Goal: Task Accomplishment & Management: Use online tool/utility

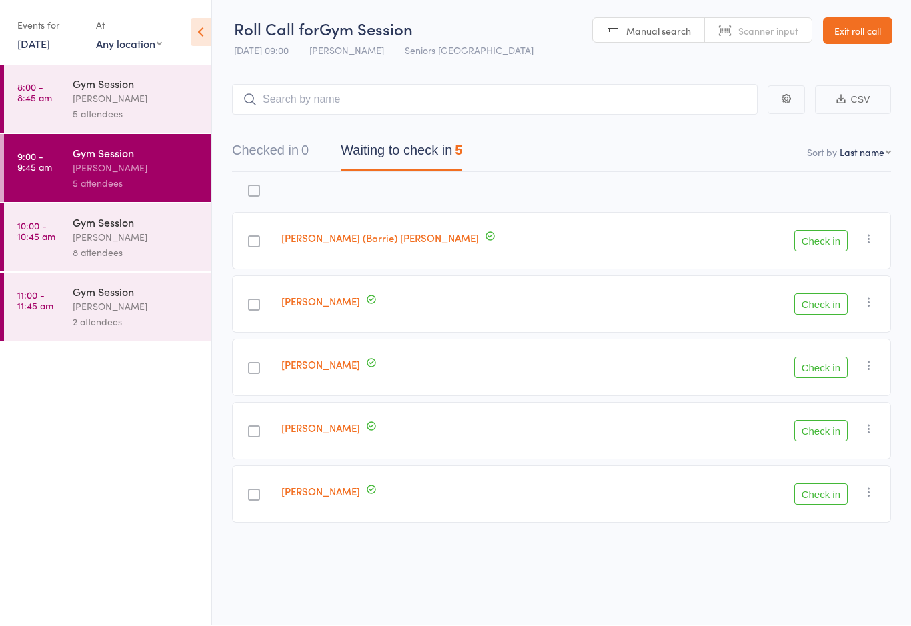
click at [820, 358] on button "Check in" at bounding box center [820, 367] width 53 height 21
click at [826, 295] on button "Check in" at bounding box center [820, 304] width 53 height 21
click at [816, 357] on button "Check in" at bounding box center [820, 367] width 53 height 21
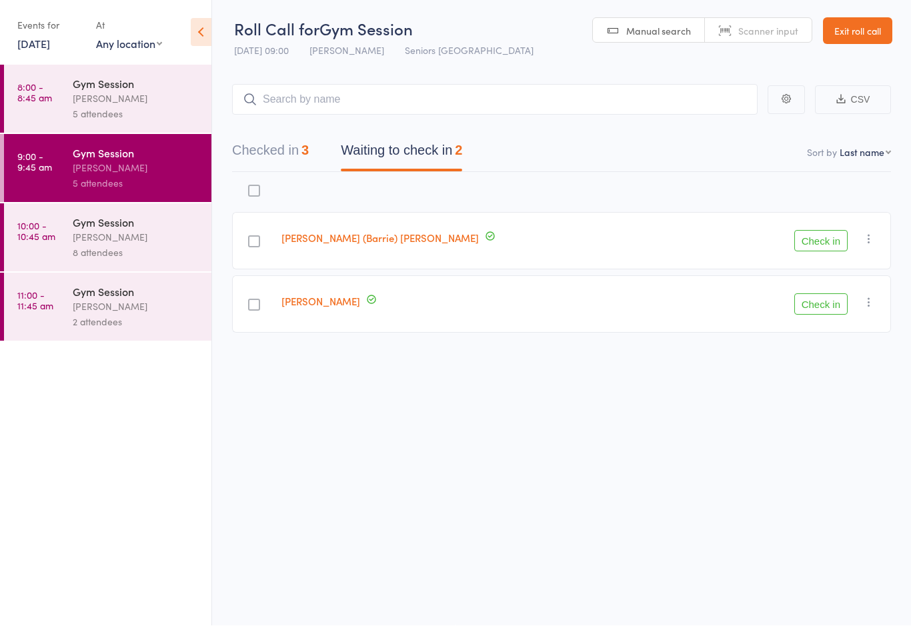
click at [109, 237] on div "[PERSON_NAME]" at bounding box center [136, 237] width 127 height 15
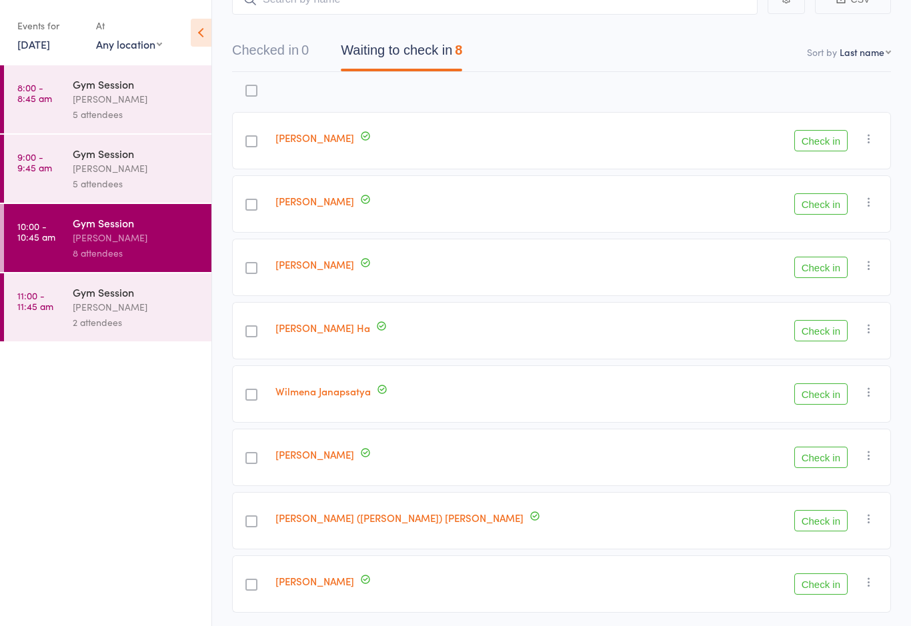
scroll to position [125, 0]
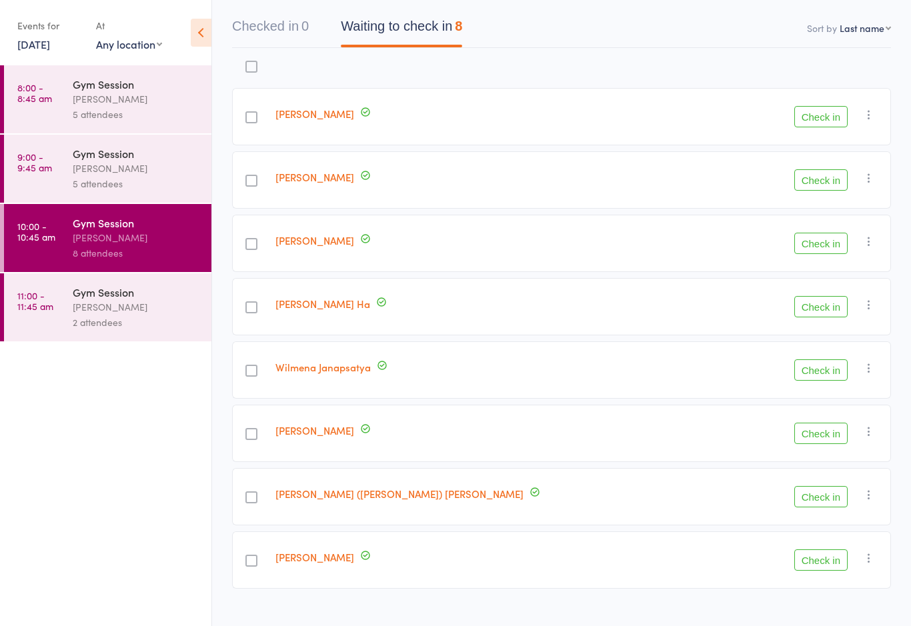
click at [140, 315] on div "[PERSON_NAME]" at bounding box center [136, 306] width 127 height 15
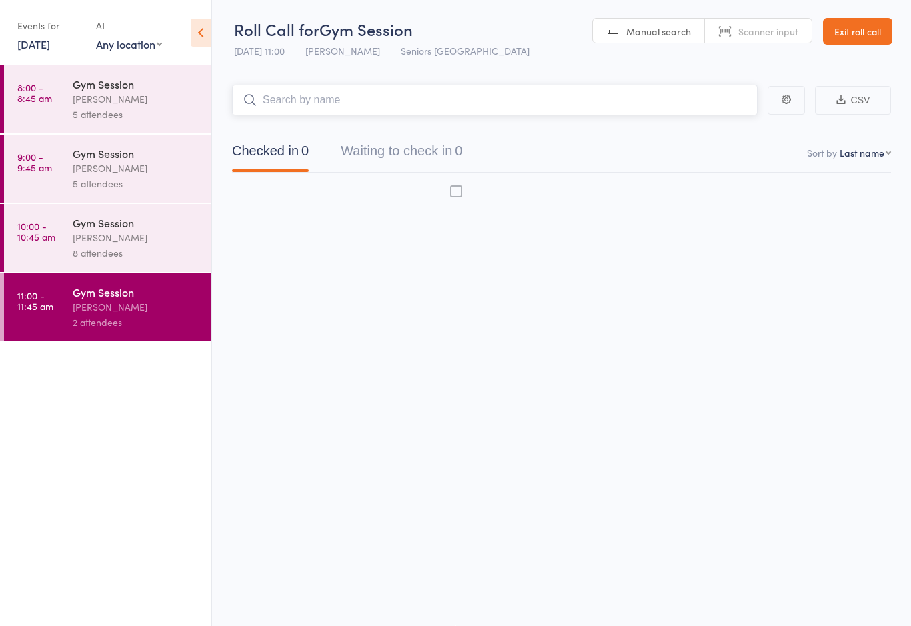
scroll to position [9, 0]
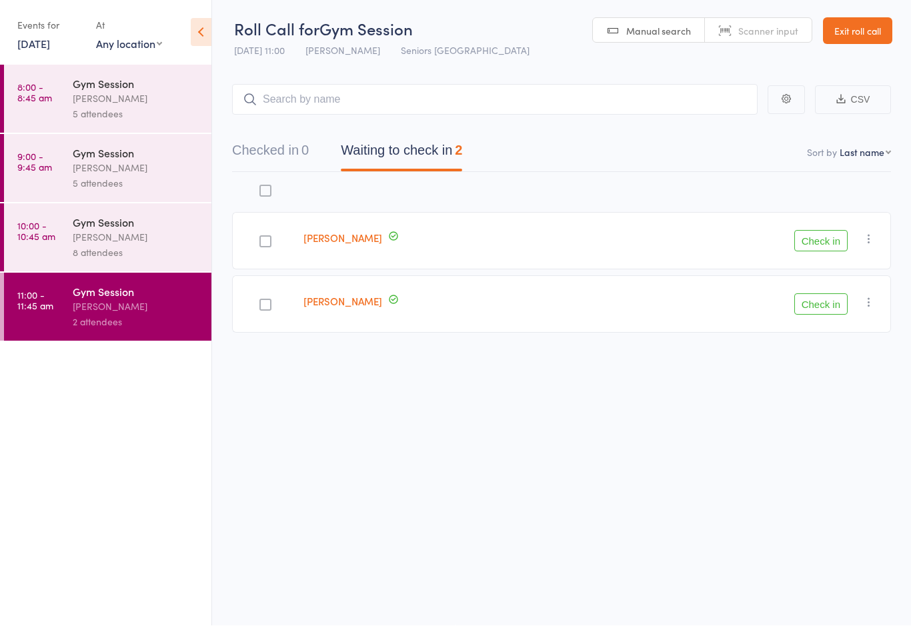
click at [117, 238] on div "[PERSON_NAME]" at bounding box center [136, 237] width 127 height 15
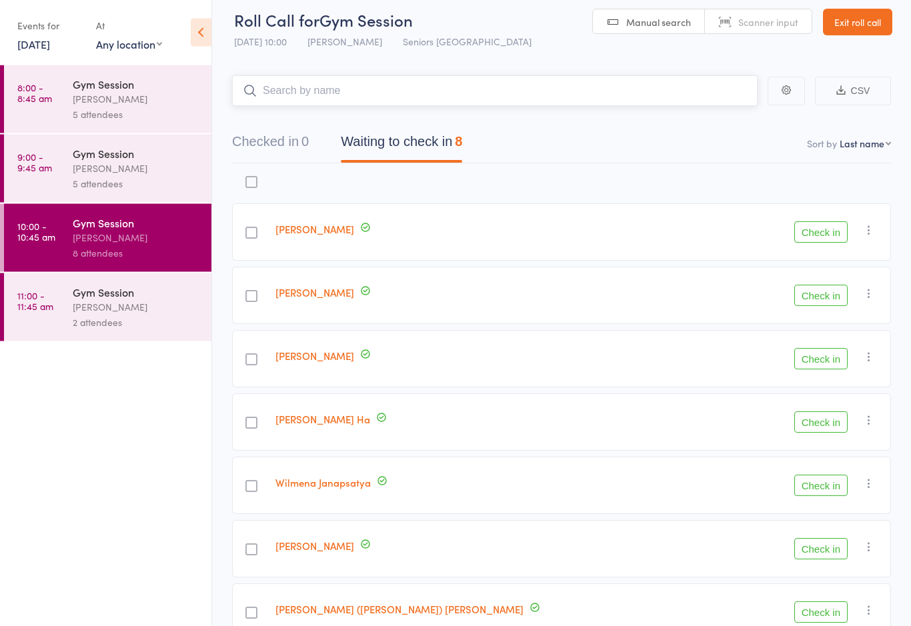
scroll to position [1, 0]
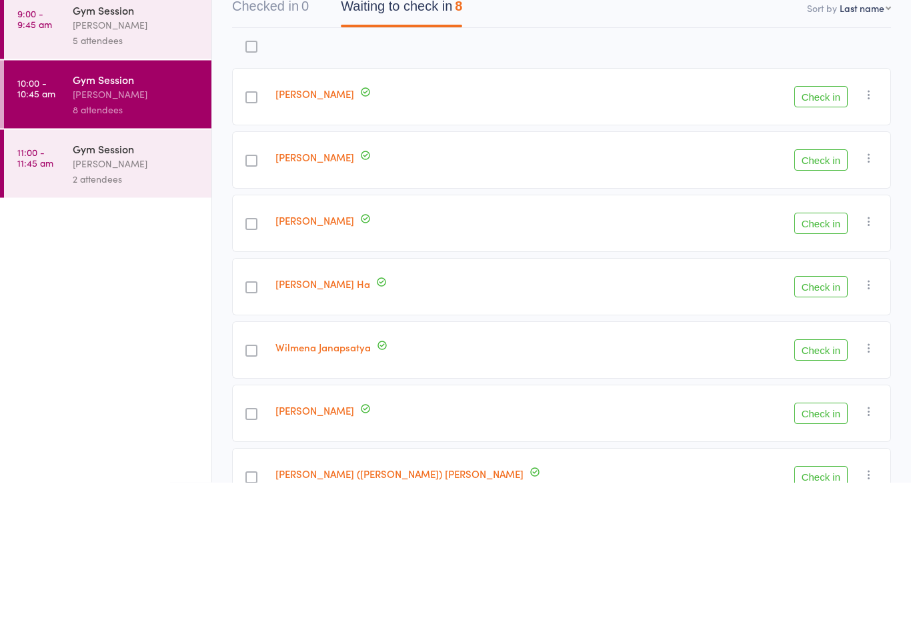
click at [158, 254] on ul "8:00 - 8:45 am Gym Session [PERSON_NAME] 5 attendees 9:00 - 9:45 am Gym Session…" at bounding box center [105, 345] width 211 height 561
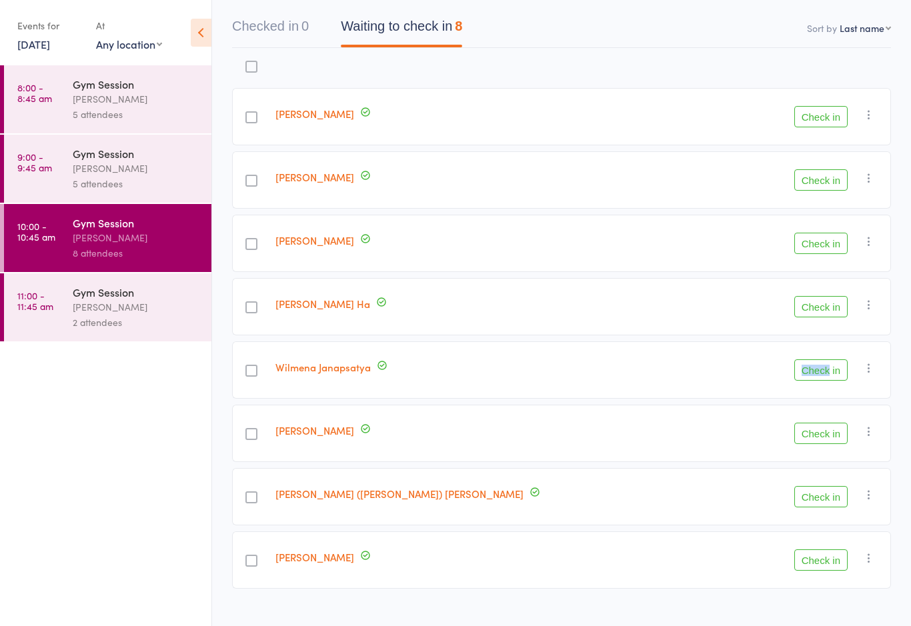
click at [830, 369] on button "Check in" at bounding box center [820, 369] width 53 height 21
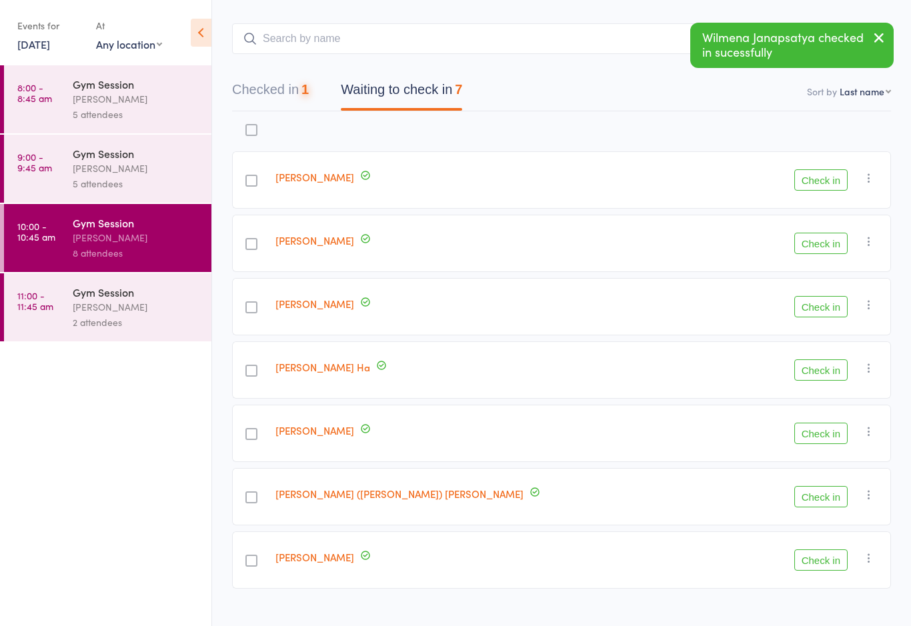
click at [825, 376] on button "Check in" at bounding box center [820, 369] width 53 height 21
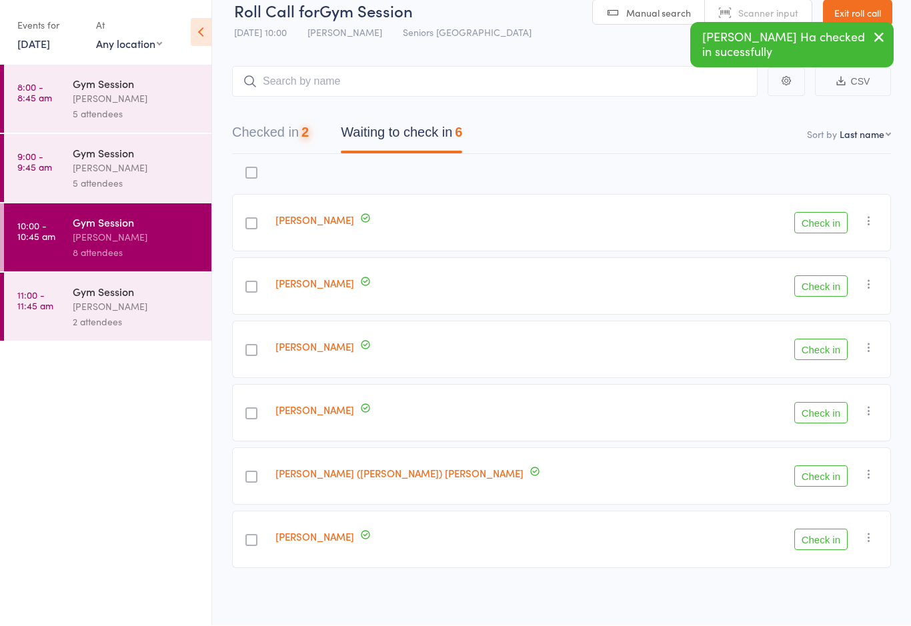
scroll to position [23, 0]
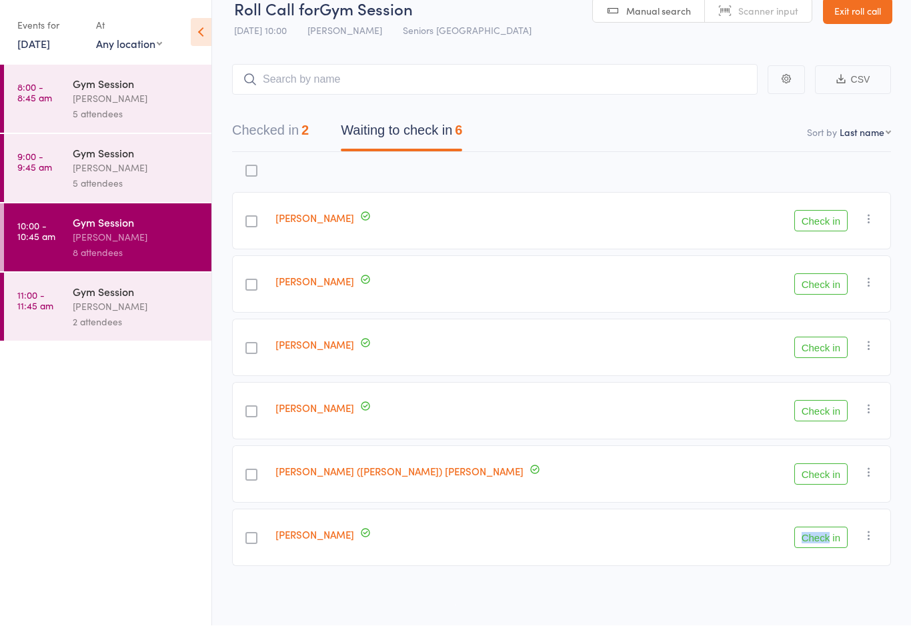
click at [831, 540] on button "Check in" at bounding box center [820, 537] width 53 height 21
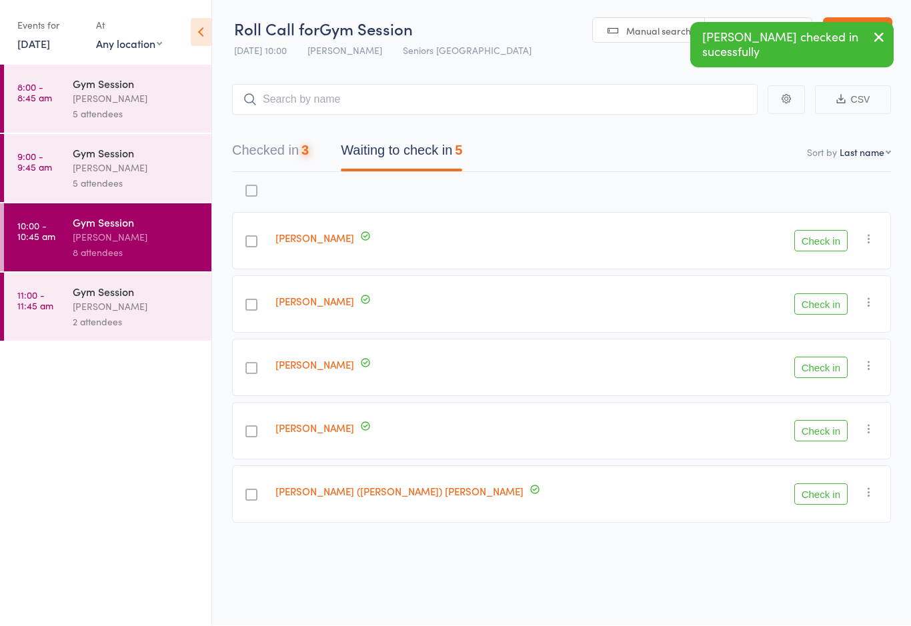
scroll to position [9, 0]
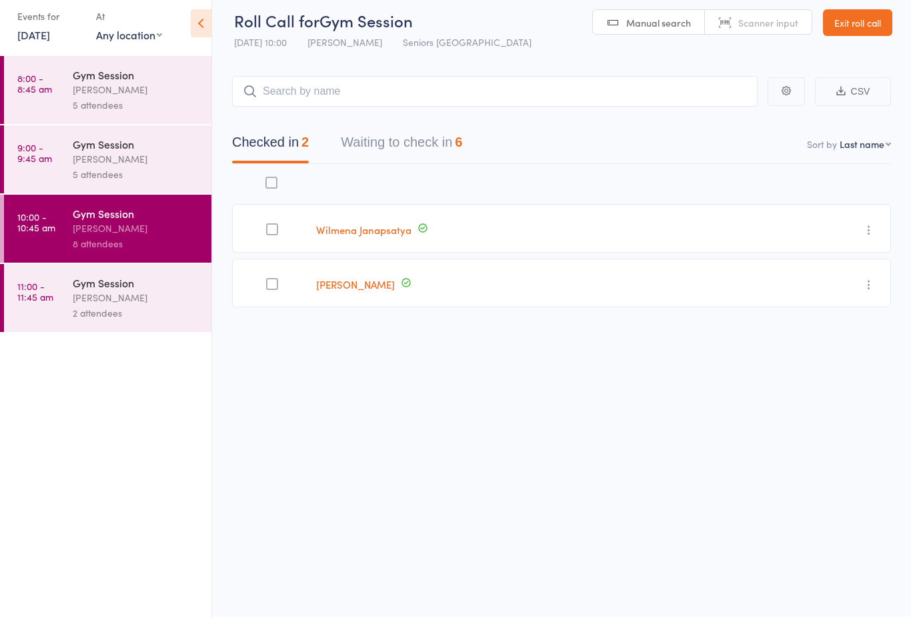
scroll to position [9, 0]
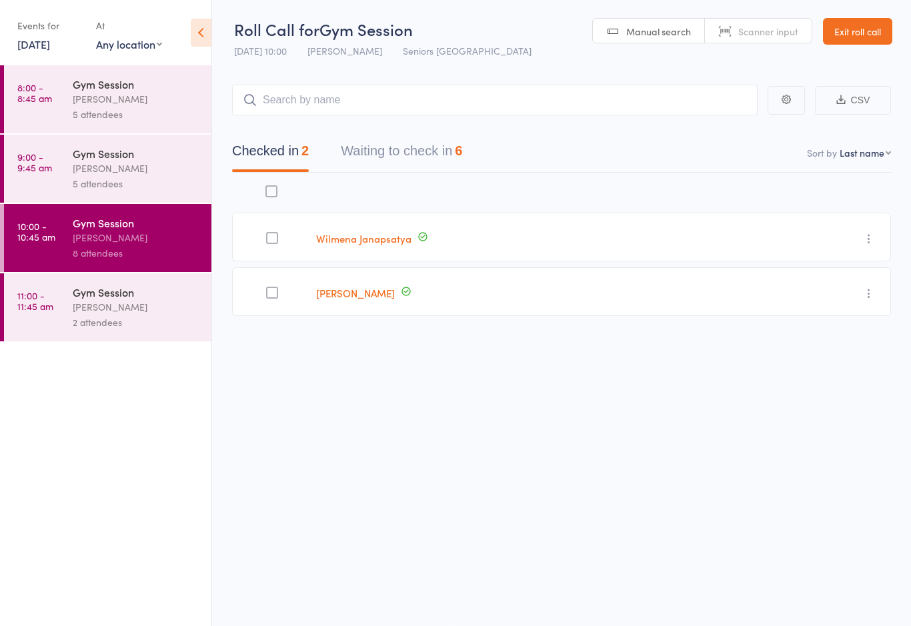
click at [401, 140] on button "Waiting to check in 6" at bounding box center [401, 154] width 121 height 35
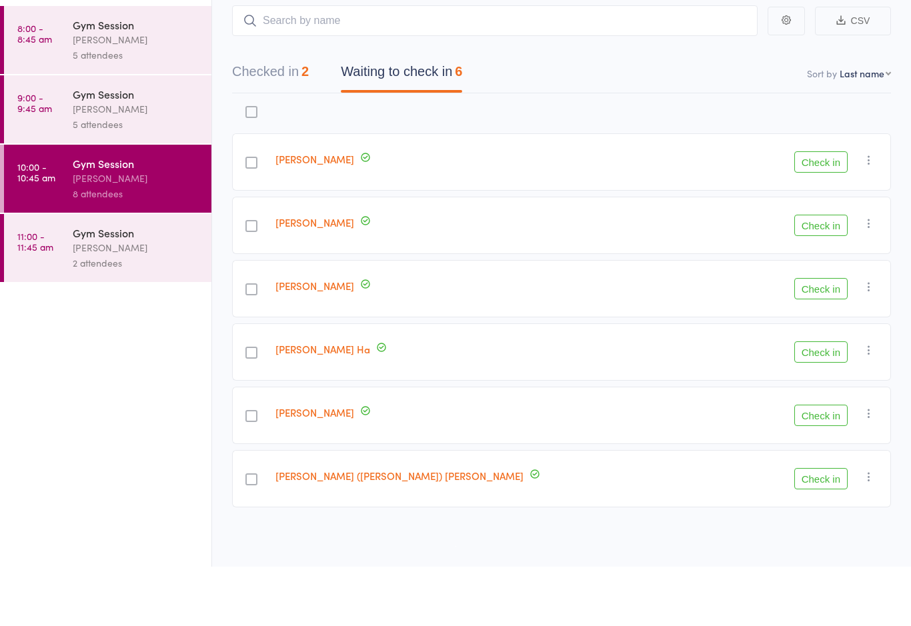
scroll to position [0, 0]
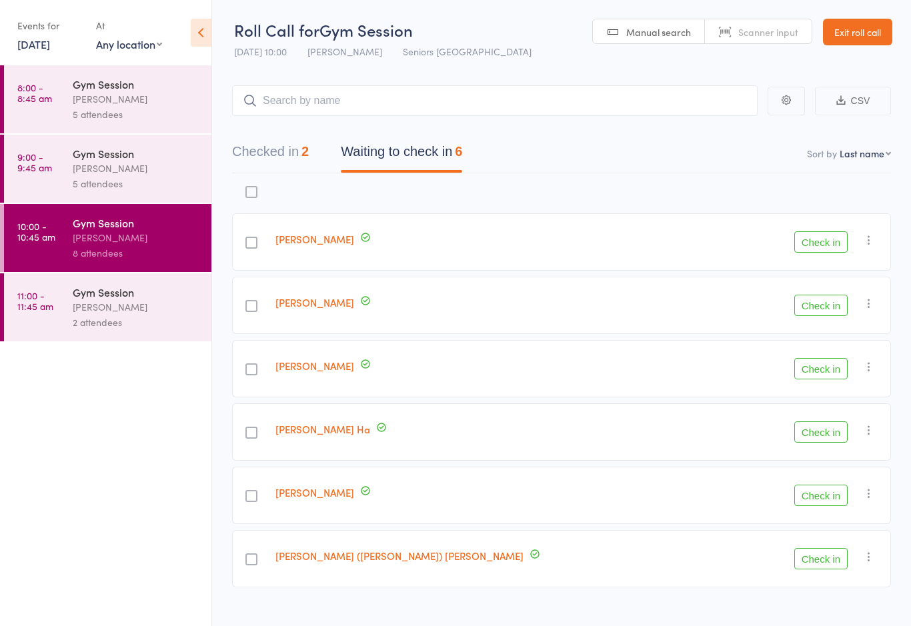
click at [287, 87] on input "search" at bounding box center [494, 100] width 525 height 31
type input "H"
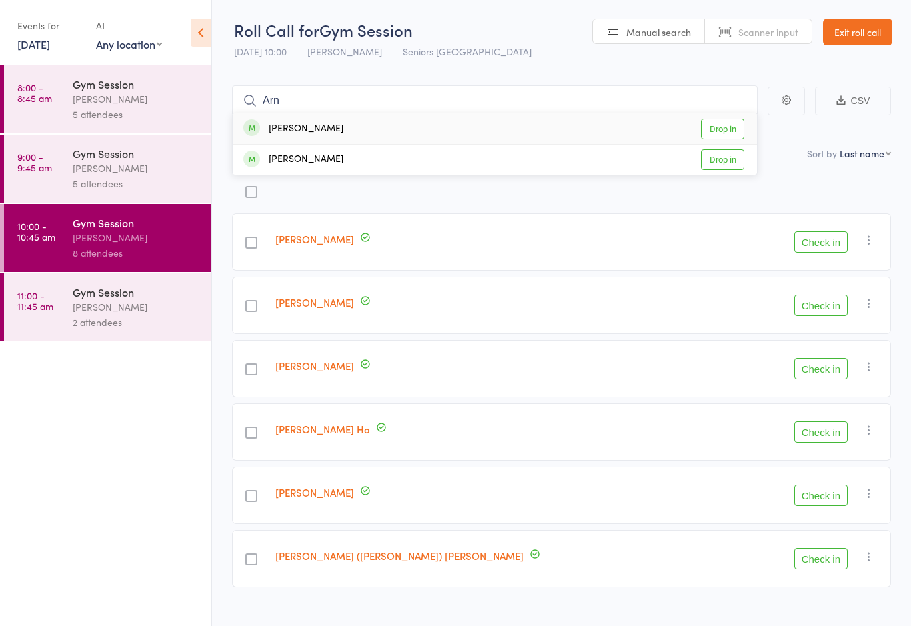
type input "Arn"
click at [302, 124] on div "Cynthia Arndt" at bounding box center [293, 128] width 100 height 15
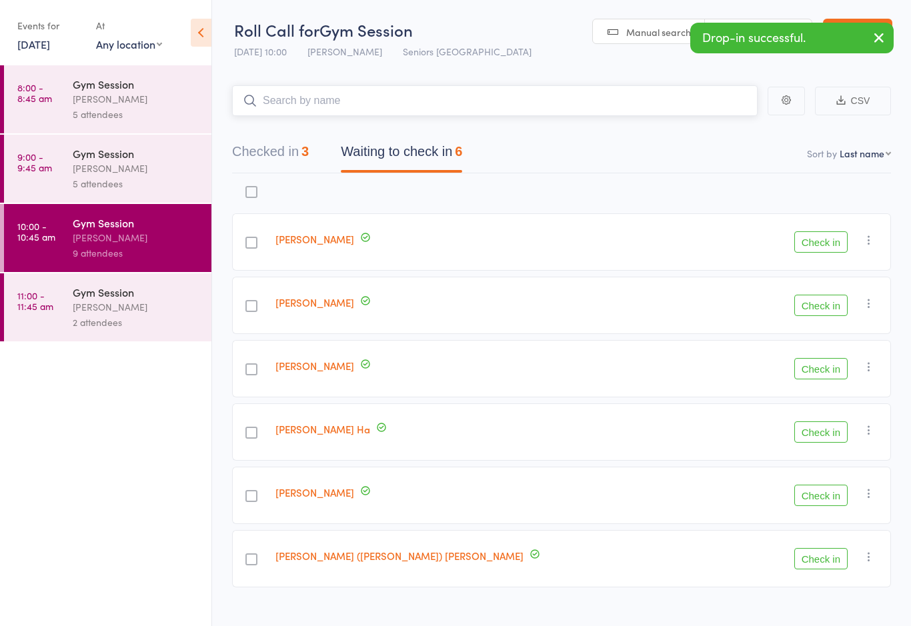
click at [264, 149] on button "Checked in 3" at bounding box center [270, 154] width 77 height 35
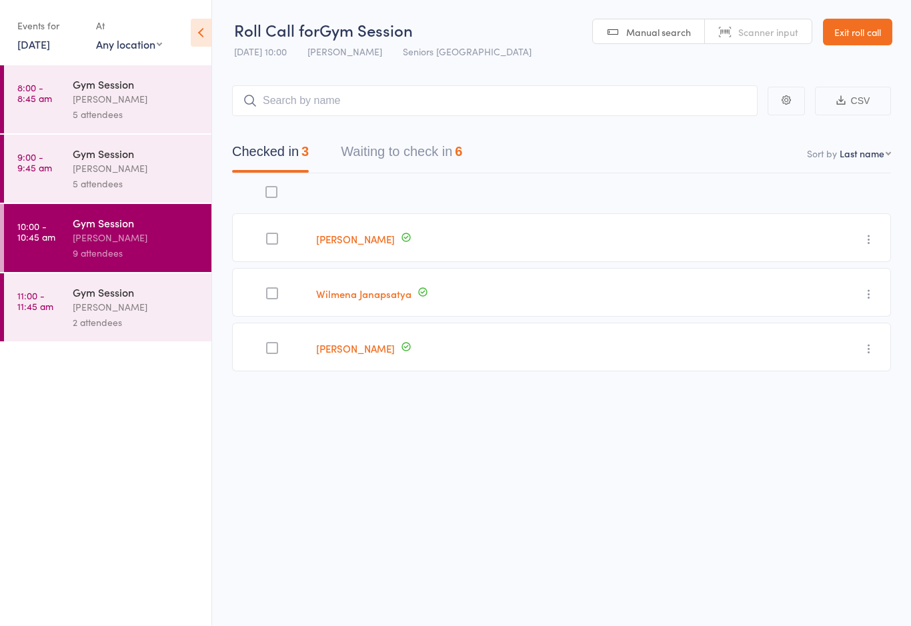
click at [73, 311] on div "[PERSON_NAME]" at bounding box center [136, 306] width 127 height 15
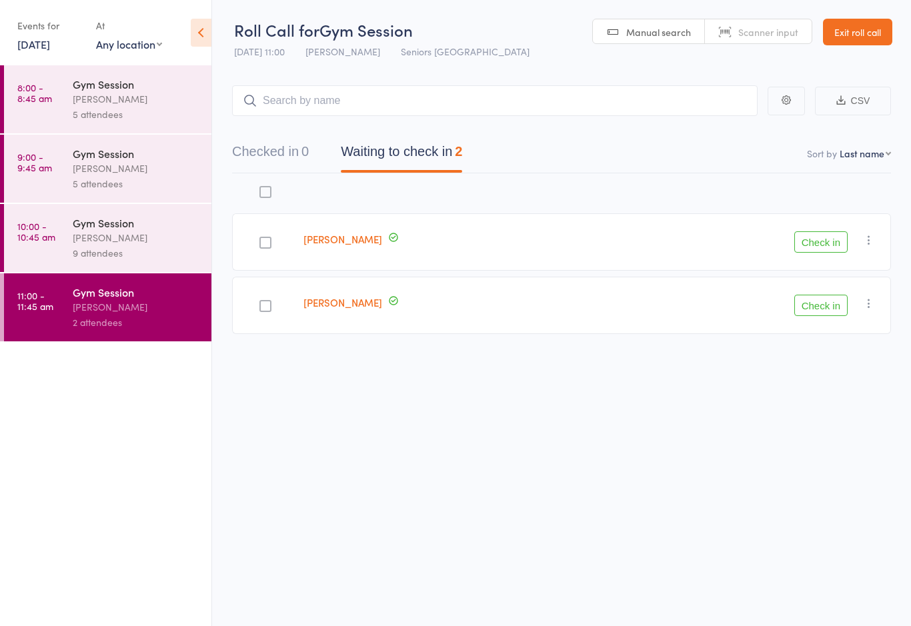
click at [85, 242] on div "[PERSON_NAME]" at bounding box center [136, 237] width 127 height 15
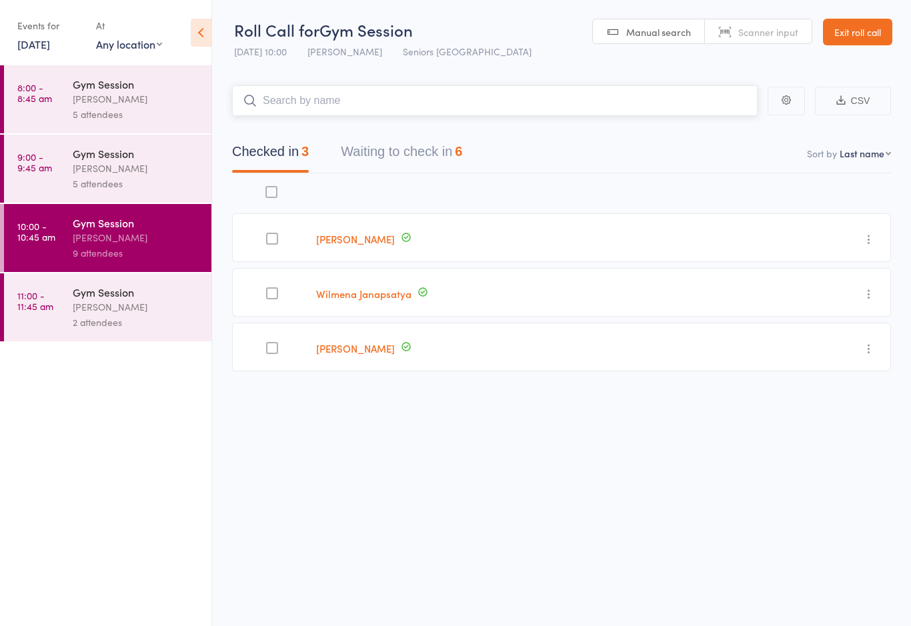
click at [357, 165] on button "Waiting to check in 6" at bounding box center [401, 154] width 121 height 35
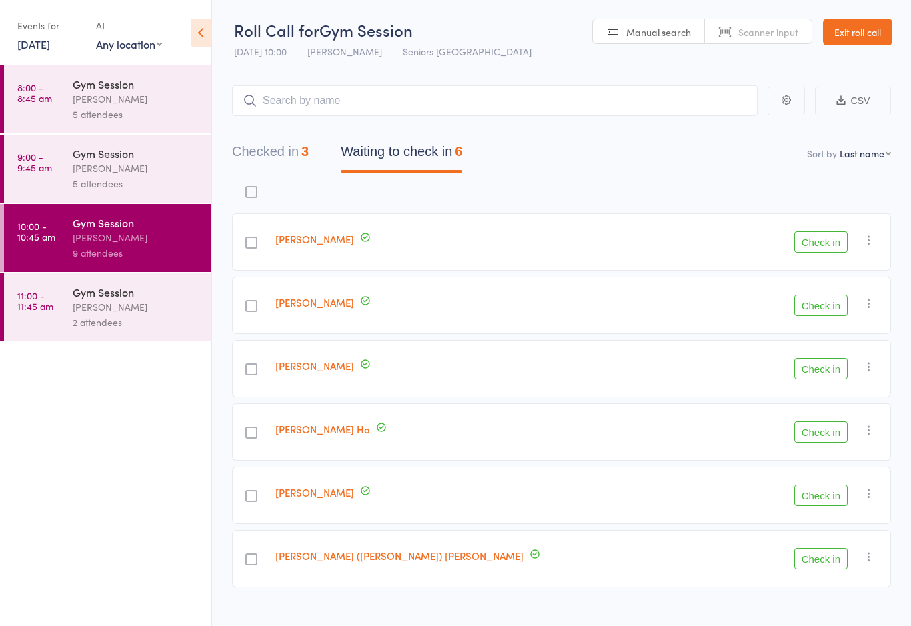
click at [815, 309] on button "Check in" at bounding box center [820, 305] width 53 height 21
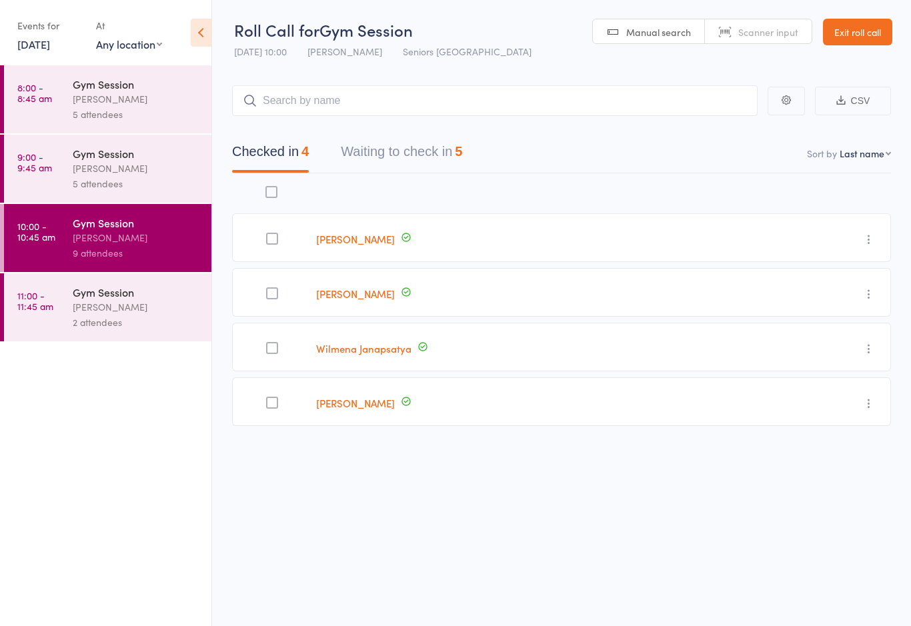
click at [429, 156] on button "Waiting to check in 5" at bounding box center [401, 154] width 121 height 35
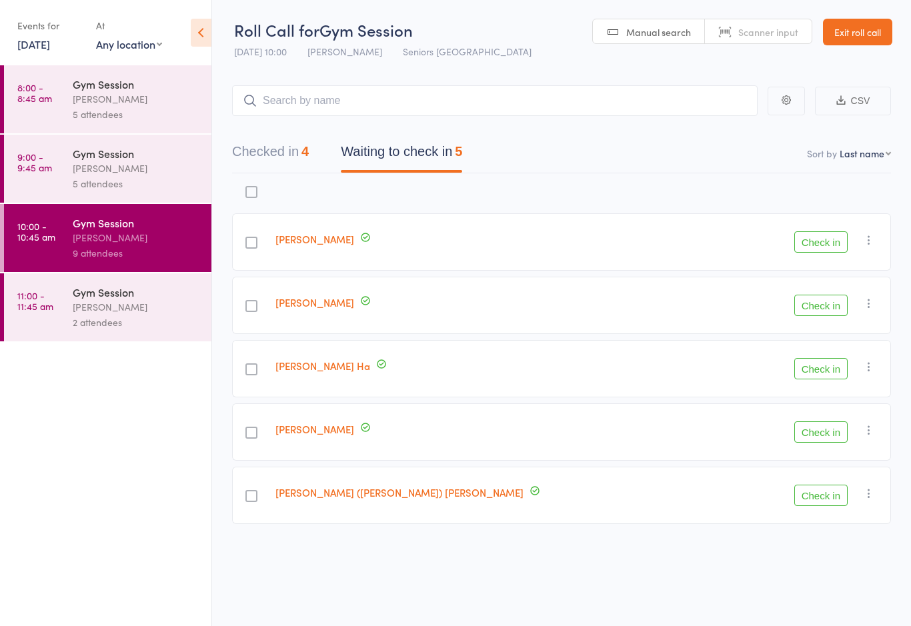
click at [825, 239] on button "Check in" at bounding box center [820, 241] width 53 height 21
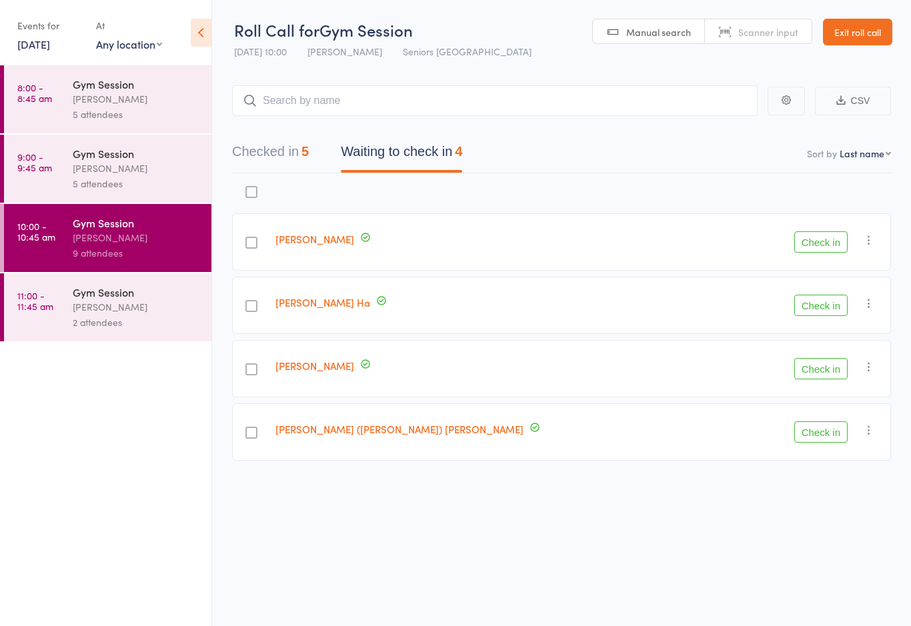
click at [821, 308] on button "Check in" at bounding box center [820, 305] width 53 height 21
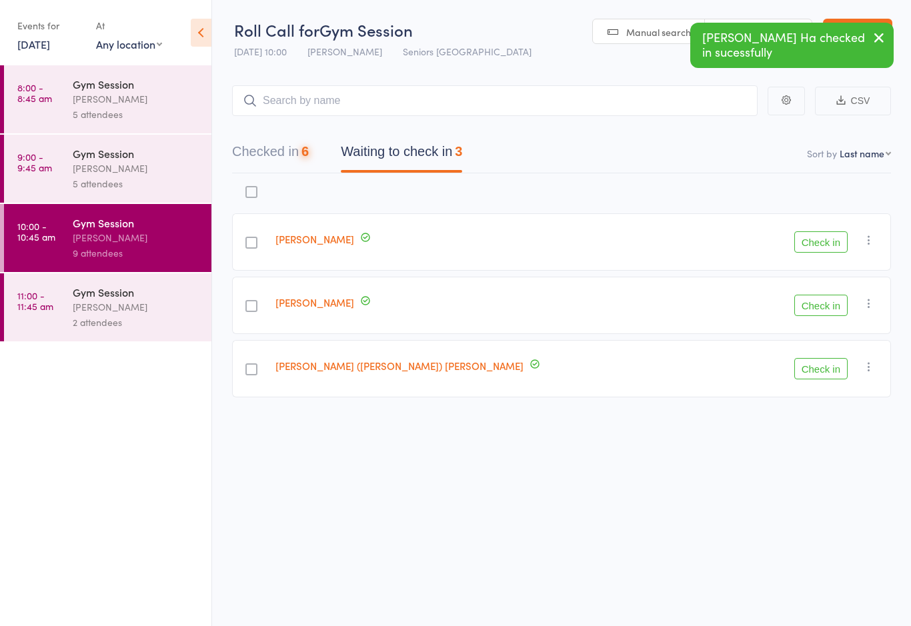
click at [799, 433] on div "edit Diane Greentree Check in Check in Send message Add Note Add Task Add Flag …" at bounding box center [561, 314] width 659 height 283
click at [807, 361] on button "Check in" at bounding box center [820, 368] width 53 height 21
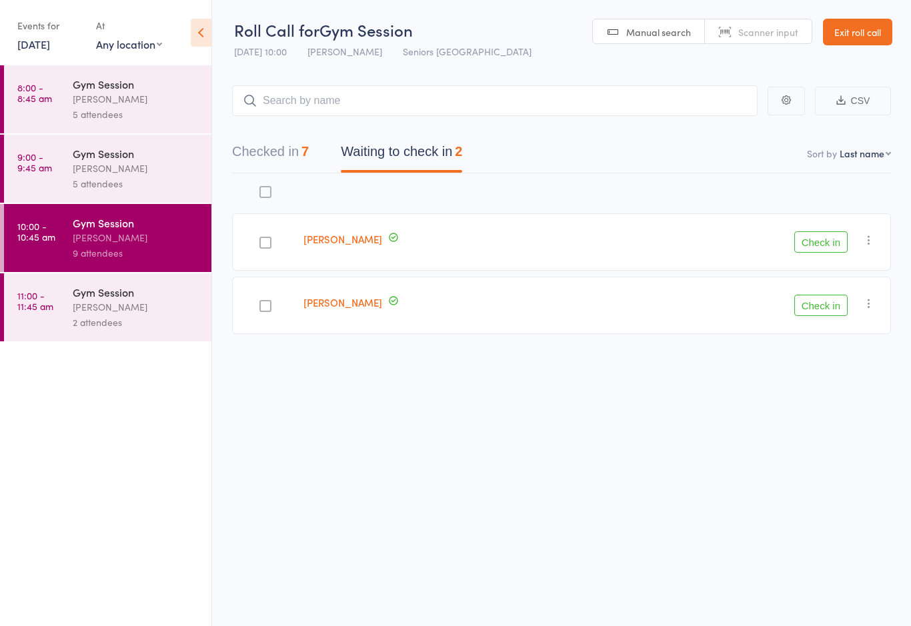
click at [271, 159] on button "Checked in 7" at bounding box center [270, 154] width 77 height 35
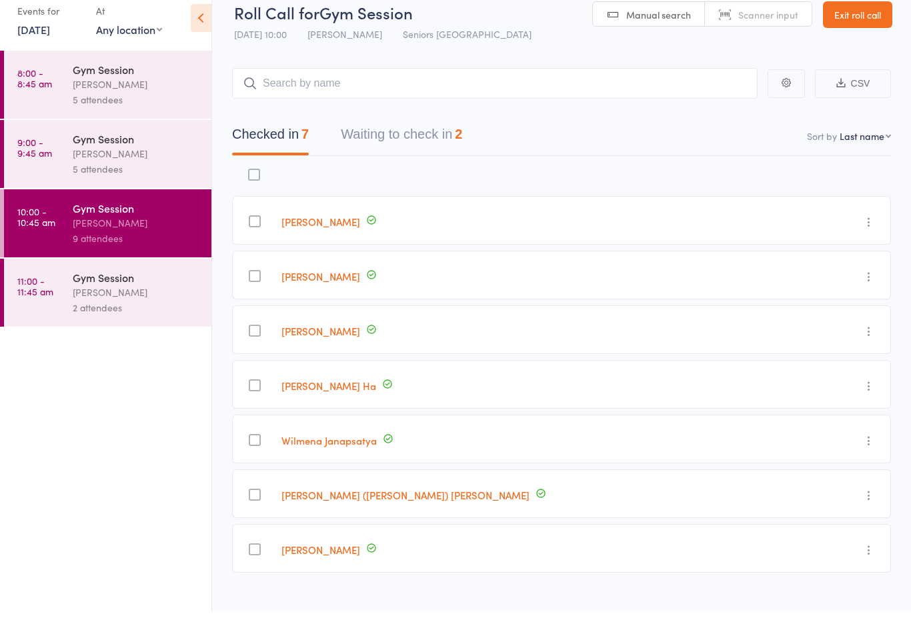
scroll to position [1, 0]
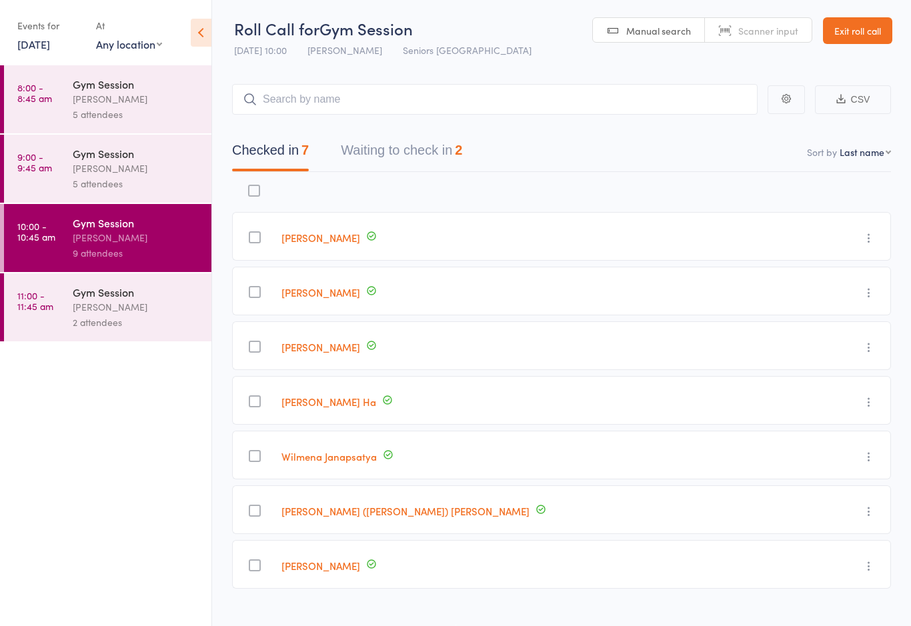
click at [424, 154] on button "Waiting to check in 2" at bounding box center [401, 153] width 121 height 35
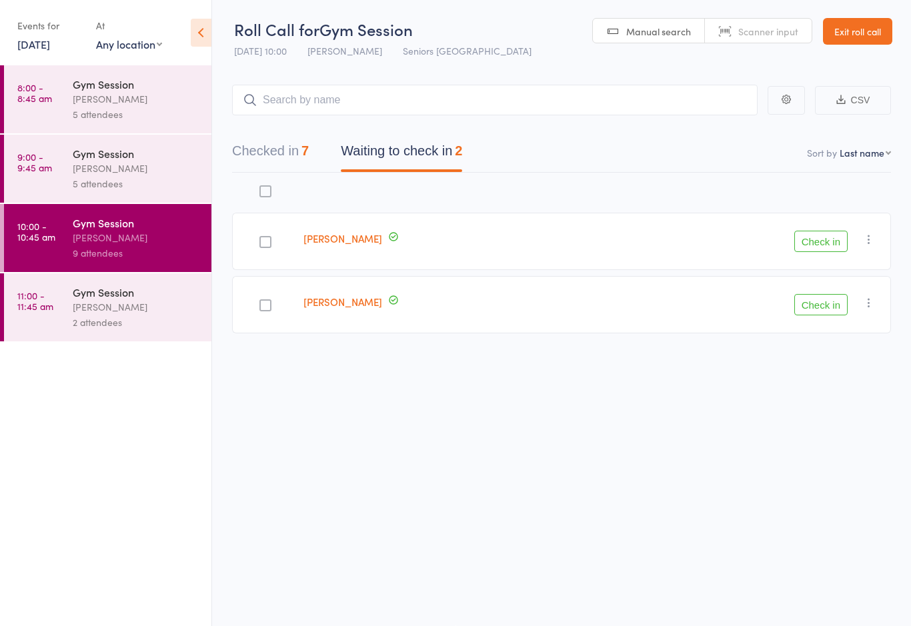
scroll to position [9, 0]
click at [136, 234] on div "[PERSON_NAME]" at bounding box center [136, 237] width 127 height 15
click at [271, 141] on button "Checked in 7" at bounding box center [270, 154] width 77 height 35
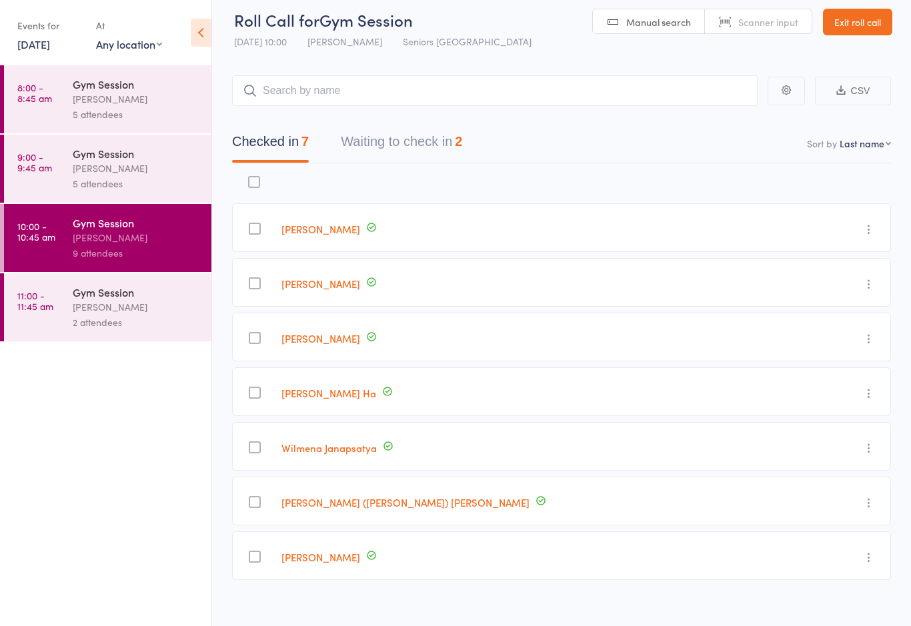
scroll to position [25, 0]
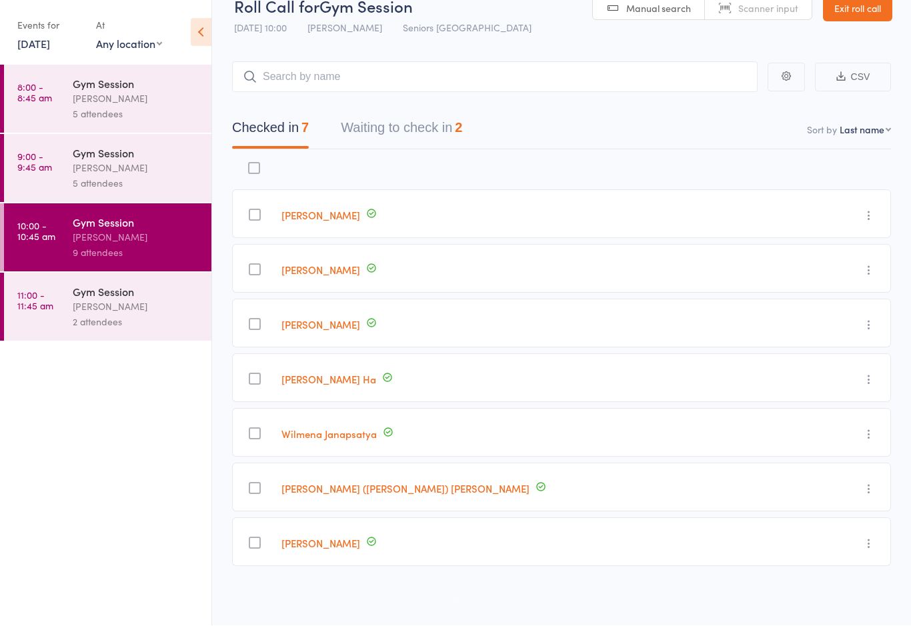
click at [421, 114] on button "Waiting to check in 2" at bounding box center [401, 131] width 121 height 35
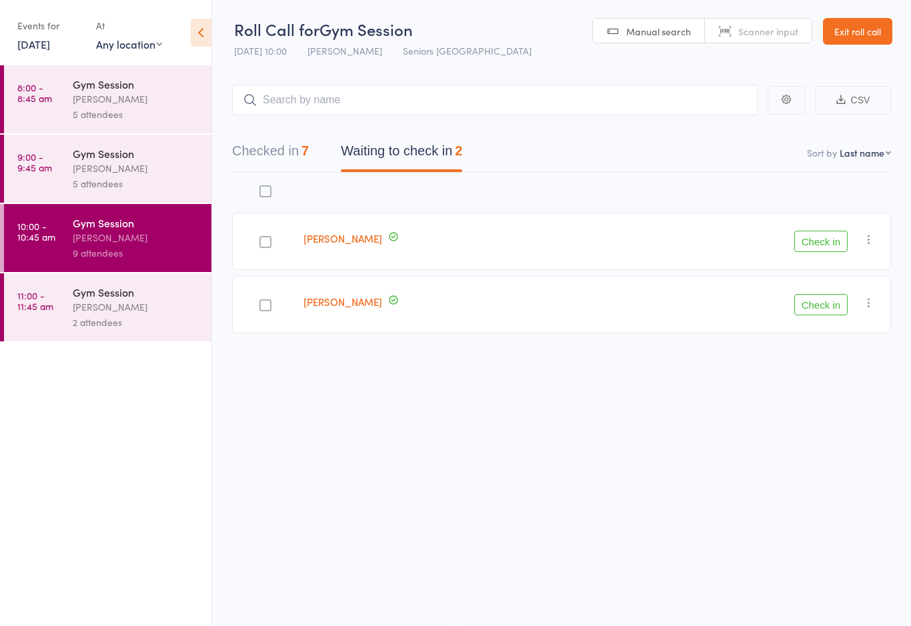
click at [269, 225] on div at bounding box center [265, 241] width 66 height 57
click at [263, 242] on label at bounding box center [265, 243] width 12 height 14
click at [262, 238] on input "checkbox" at bounding box center [262, 238] width 0 height 0
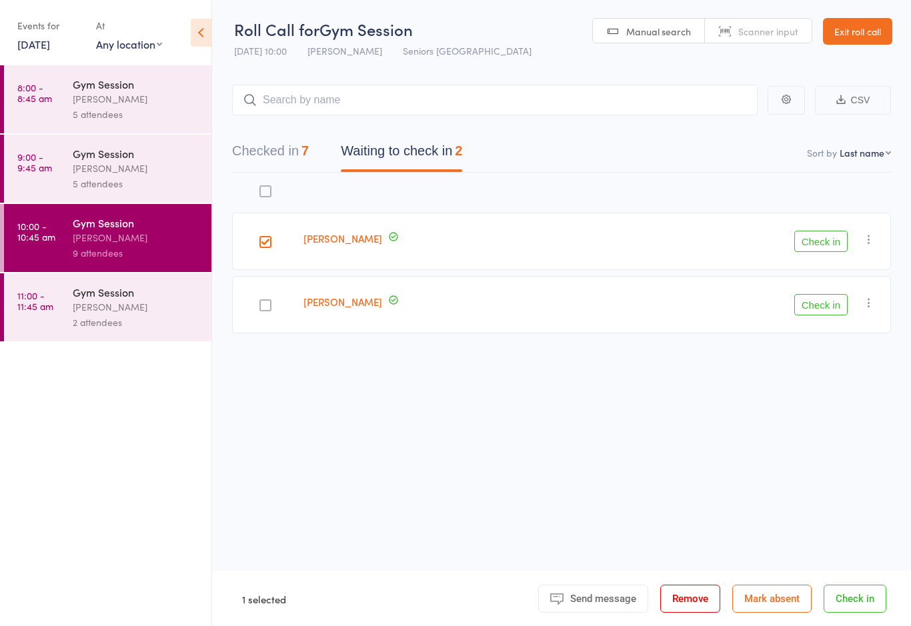
click at [270, 299] on div at bounding box center [265, 305] width 12 height 12
click at [262, 301] on input "checkbox" at bounding box center [262, 301] width 0 height 0
click at [807, 231] on button "Check in" at bounding box center [820, 241] width 53 height 21
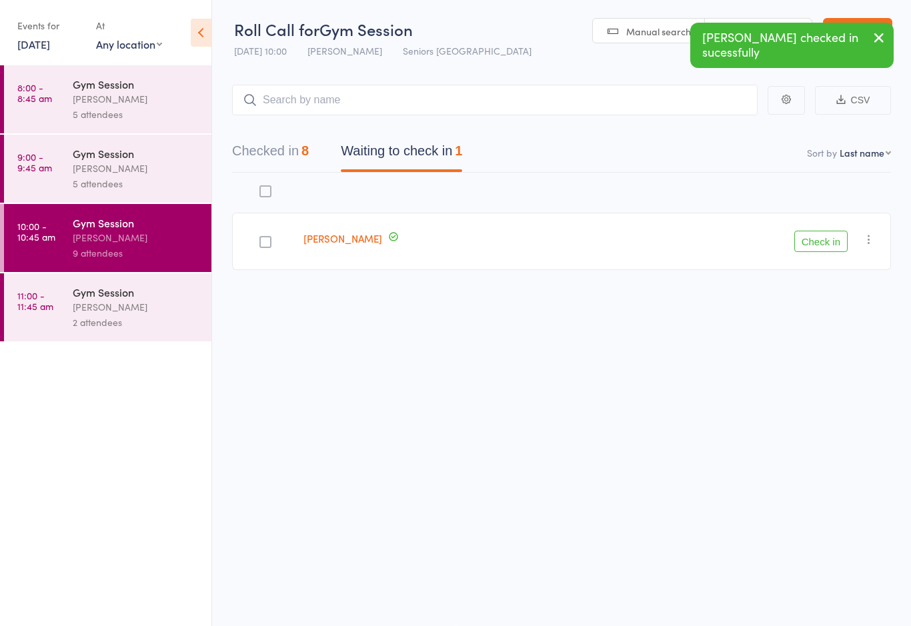
click at [813, 233] on button "Check in" at bounding box center [820, 241] width 53 height 21
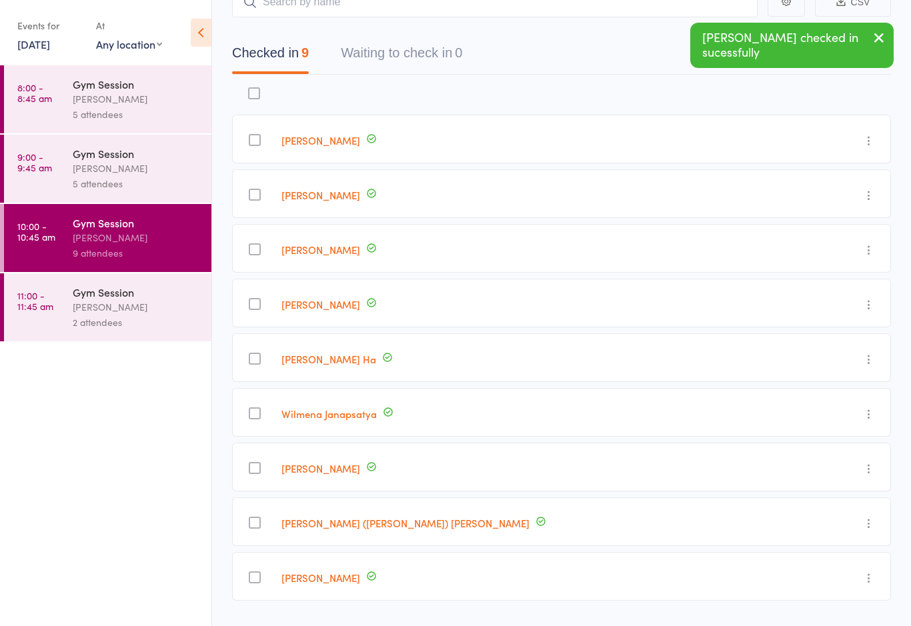
scroll to position [111, 0]
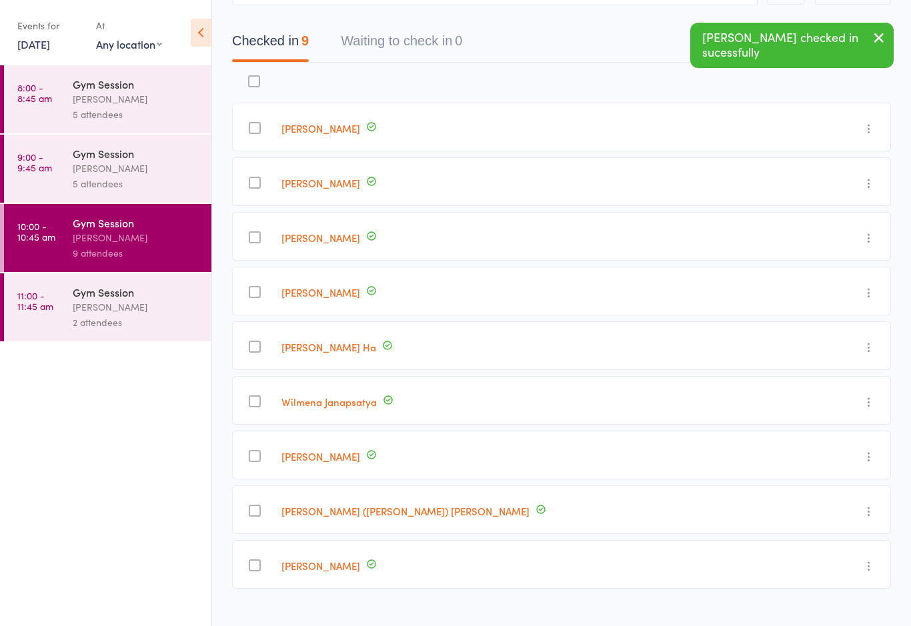
click at [115, 311] on div "[PERSON_NAME]" at bounding box center [136, 306] width 127 height 15
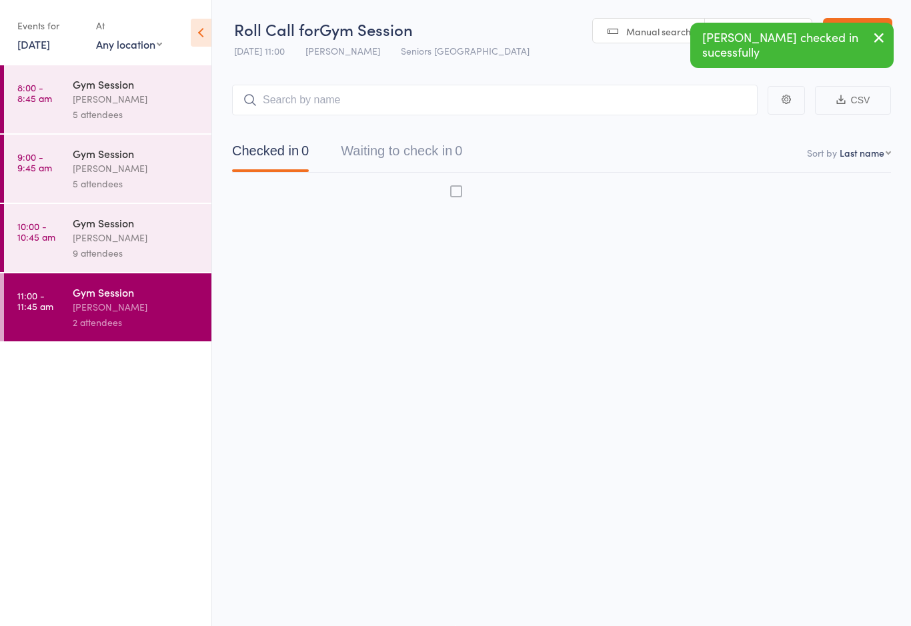
scroll to position [9, 0]
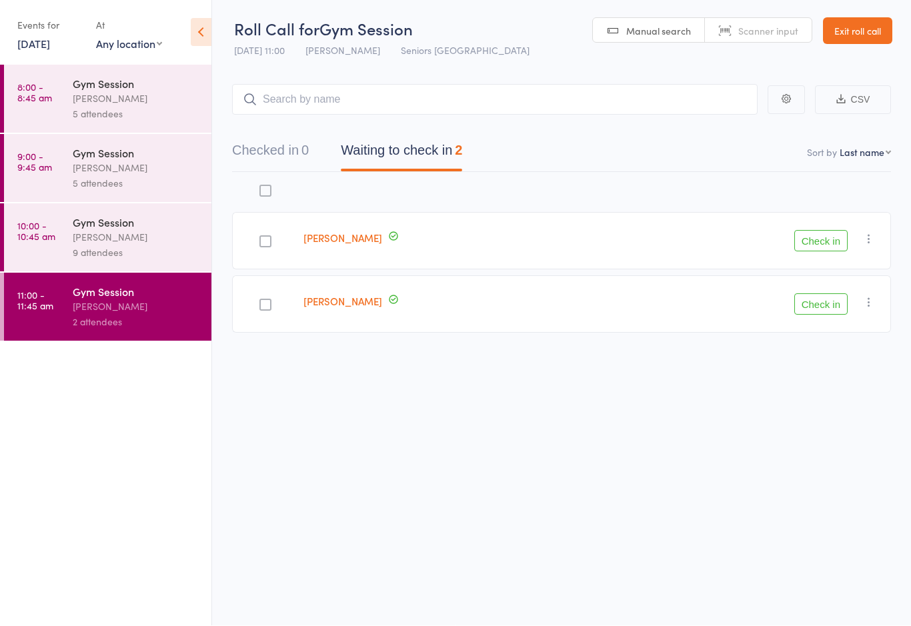
click at [105, 228] on div "Gym Session" at bounding box center [136, 222] width 127 height 15
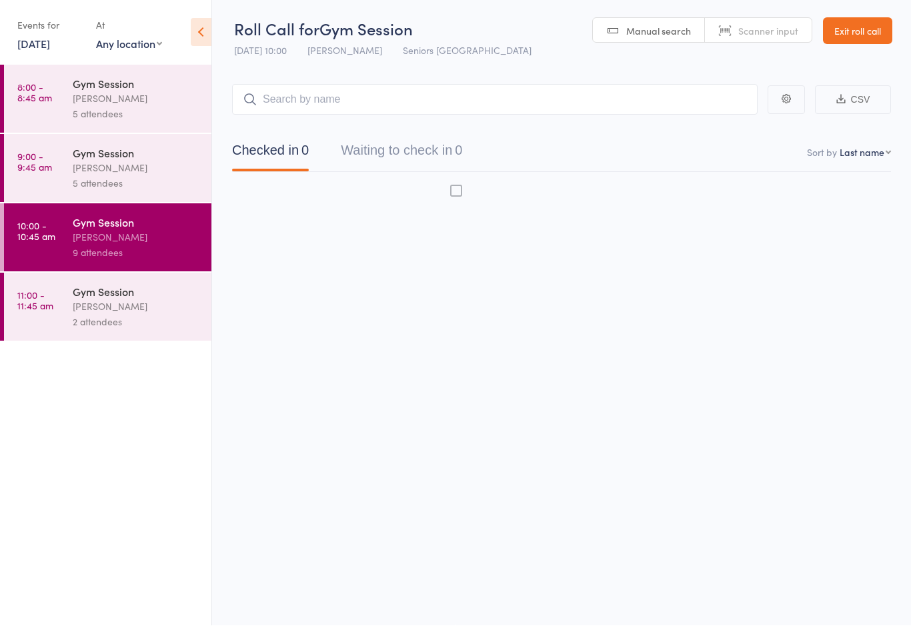
scroll to position [10, 0]
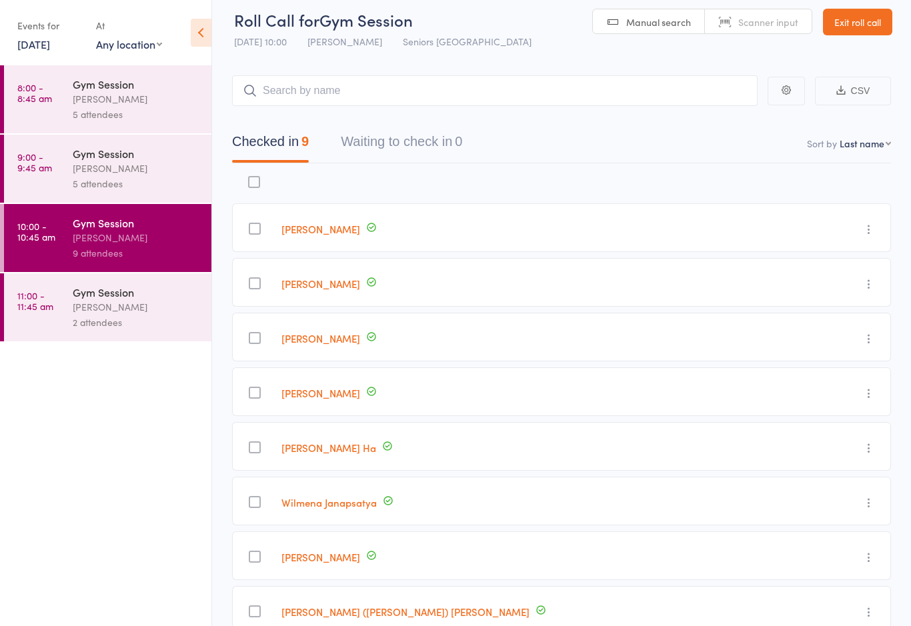
click at [127, 307] on div "[PERSON_NAME]" at bounding box center [136, 306] width 127 height 15
